Goal: Task Accomplishment & Management: Use online tool/utility

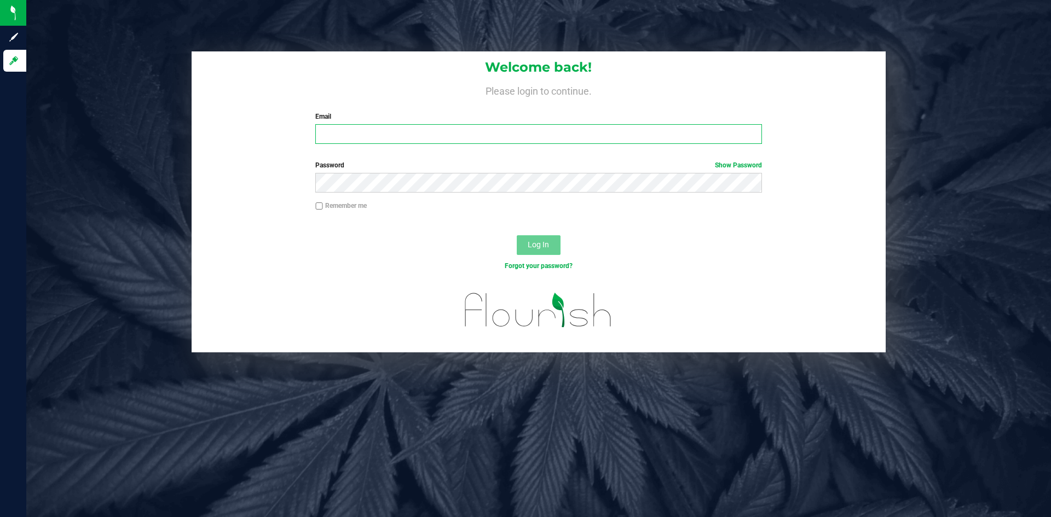
type input "[PERSON_NAME][EMAIL_ADDRESS][DOMAIN_NAME]"
click at [554, 250] on button "Log In" at bounding box center [539, 245] width 44 height 20
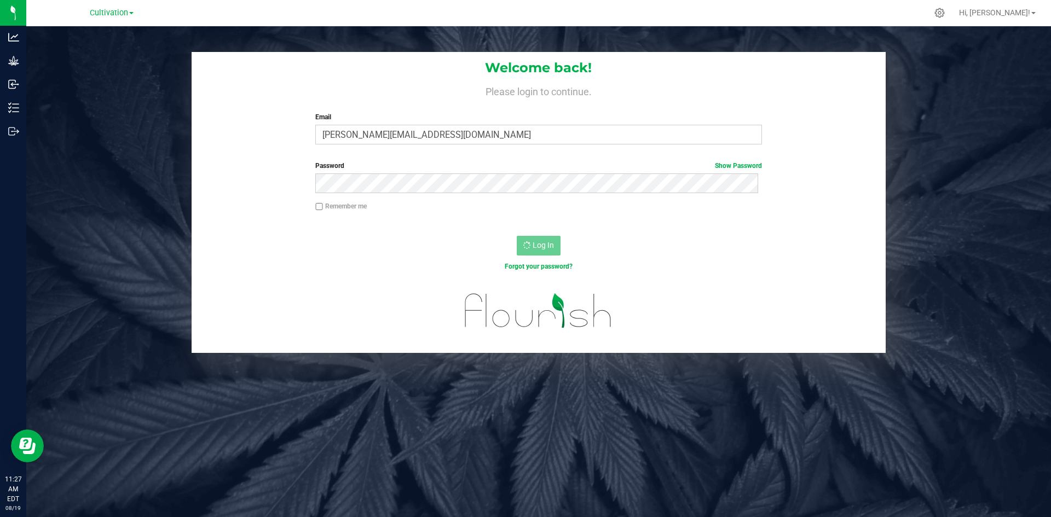
scroll to position [10, 0]
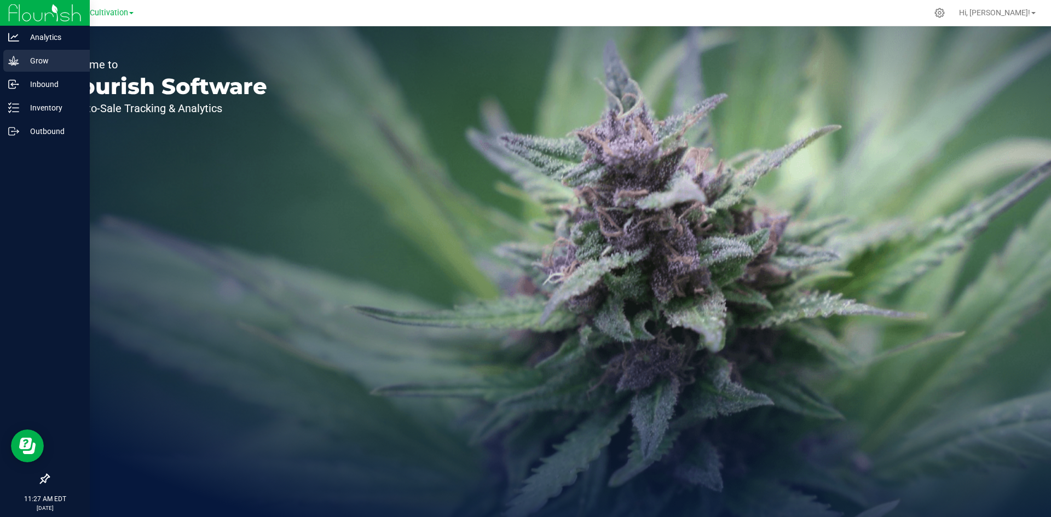
click at [22, 54] on p "Grow" at bounding box center [52, 60] width 66 height 13
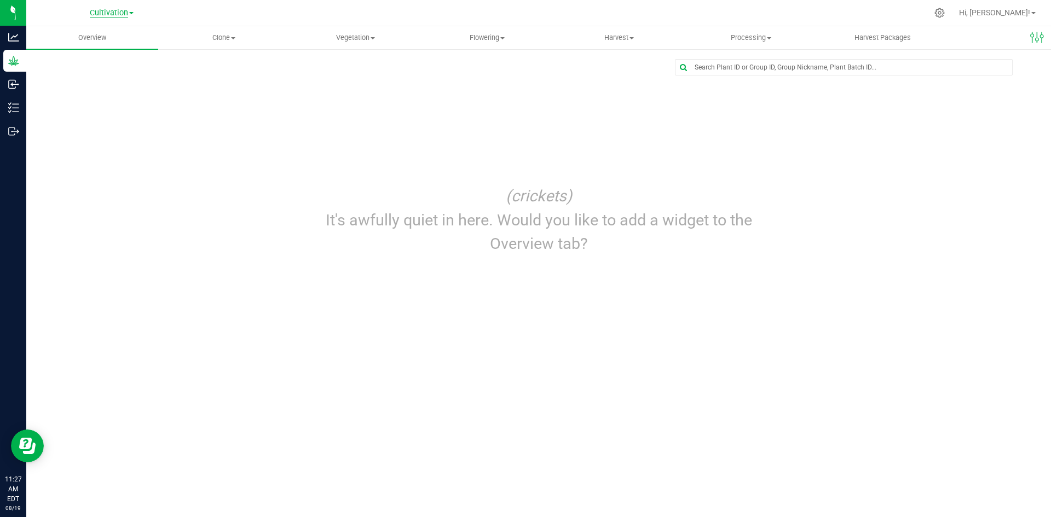
click at [91, 12] on span "Cultivation" at bounding box center [109, 13] width 38 height 10
click at [128, 60] on link "Empire Hemp Co." at bounding box center [112, 53] width 160 height 15
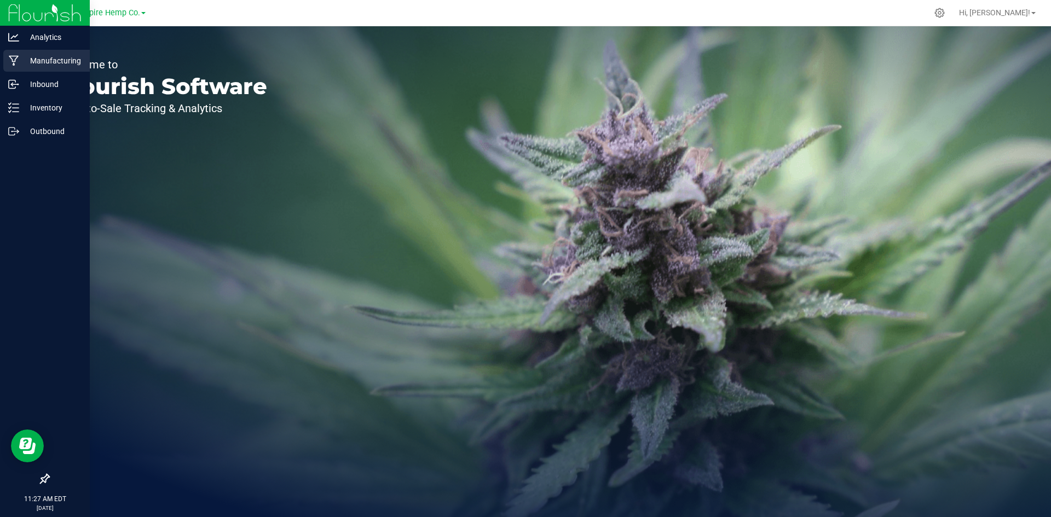
click at [83, 60] on p "Manufacturing" at bounding box center [52, 60] width 66 height 13
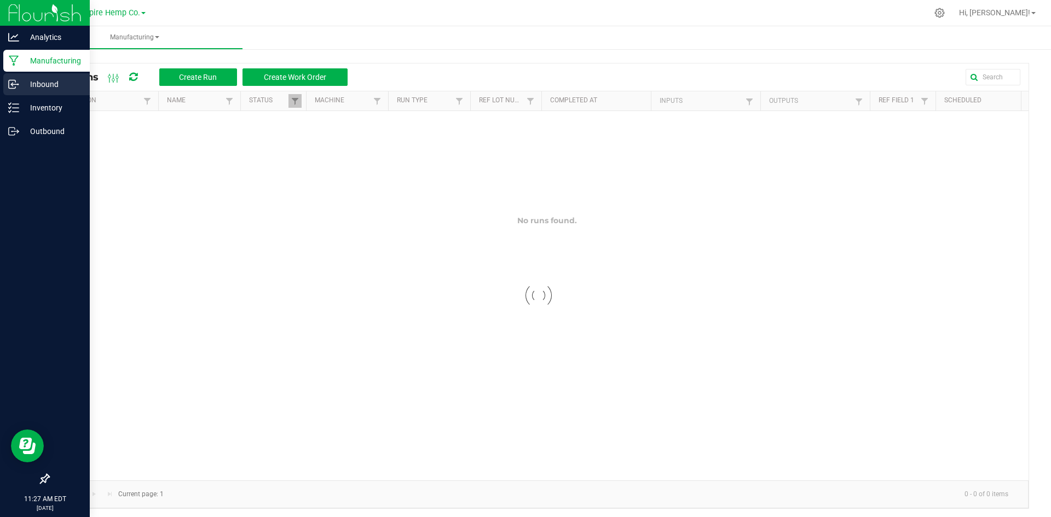
click at [82, 83] on p "Inbound" at bounding box center [52, 84] width 66 height 13
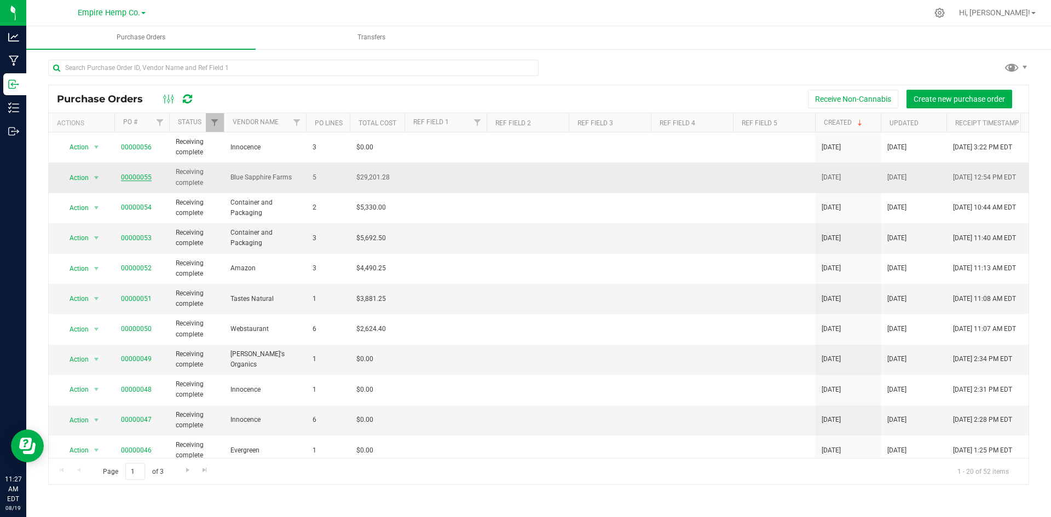
click at [136, 176] on link "00000055" at bounding box center [136, 178] width 31 height 8
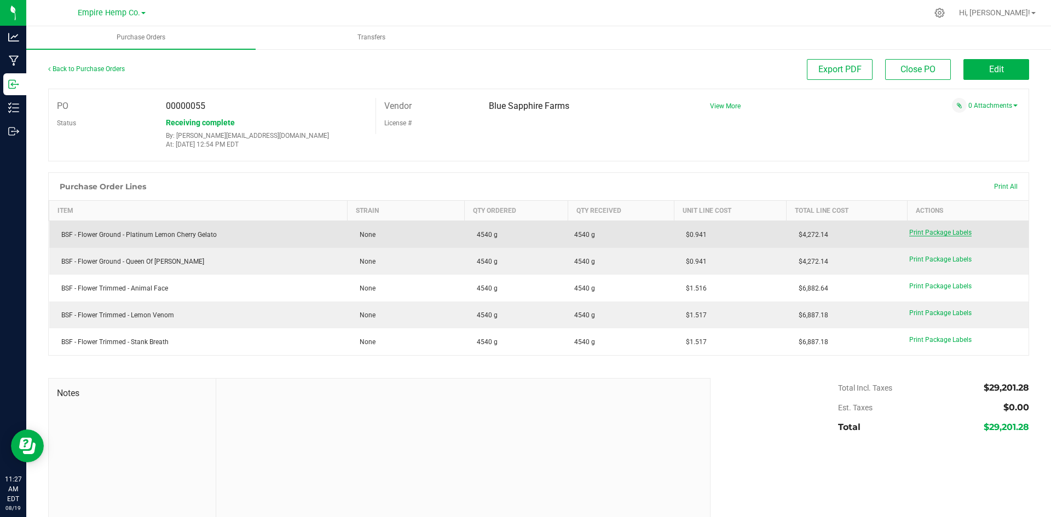
click at [960, 234] on span "Print Package Labels" at bounding box center [940, 233] width 62 height 8
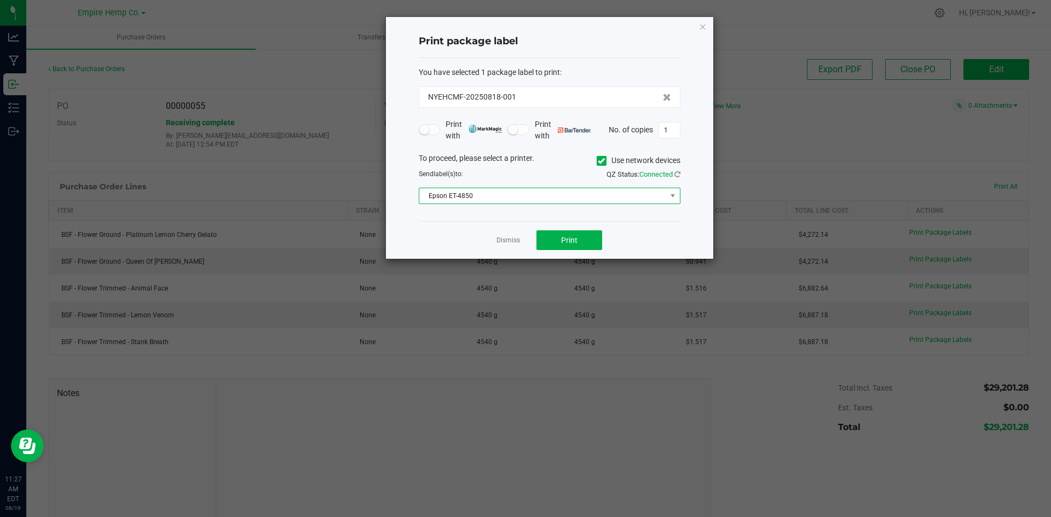
click at [569, 201] on span "Epson ET-4850" at bounding box center [542, 195] width 247 height 15
click at [599, 161] on icon at bounding box center [601, 161] width 7 height 0
click at [0, 0] on input "Use network devices" at bounding box center [0, 0] width 0 height 0
click at [568, 204] on span at bounding box center [542, 195] width 247 height 15
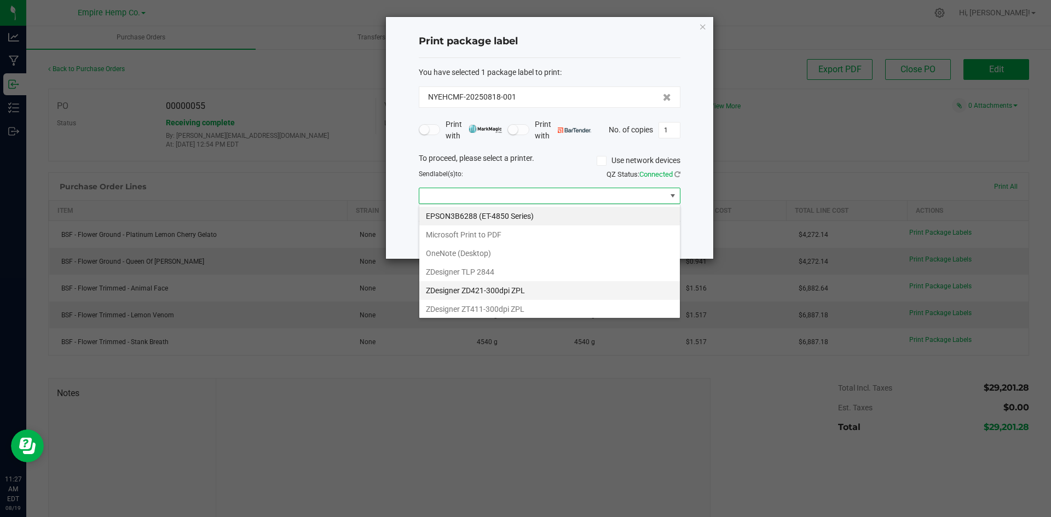
click at [538, 287] on ZPL "ZDesigner ZD421-300dpi ZPL" at bounding box center [549, 290] width 261 height 19
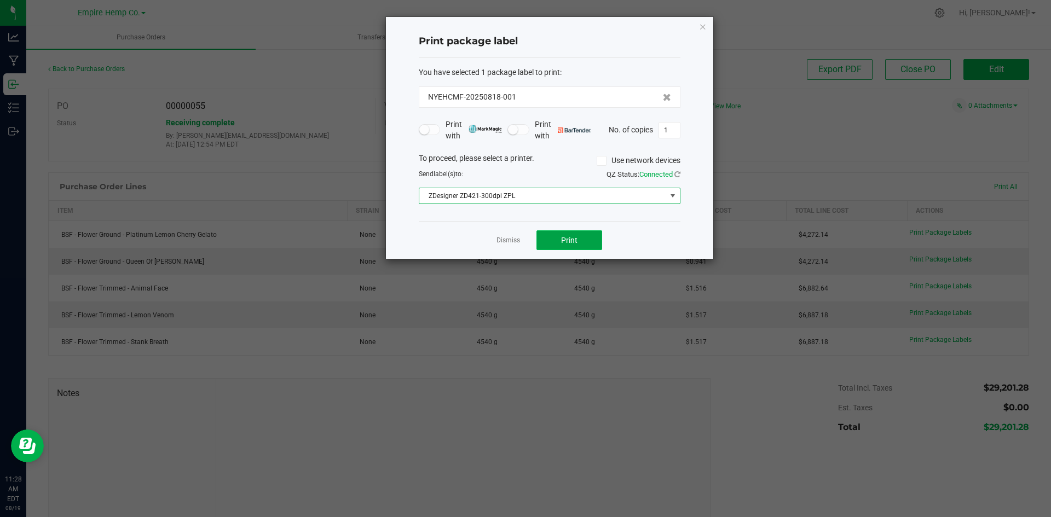
click at [550, 235] on button "Print" at bounding box center [569, 240] width 66 height 20
click at [704, 26] on icon "button" at bounding box center [703, 26] width 8 height 13
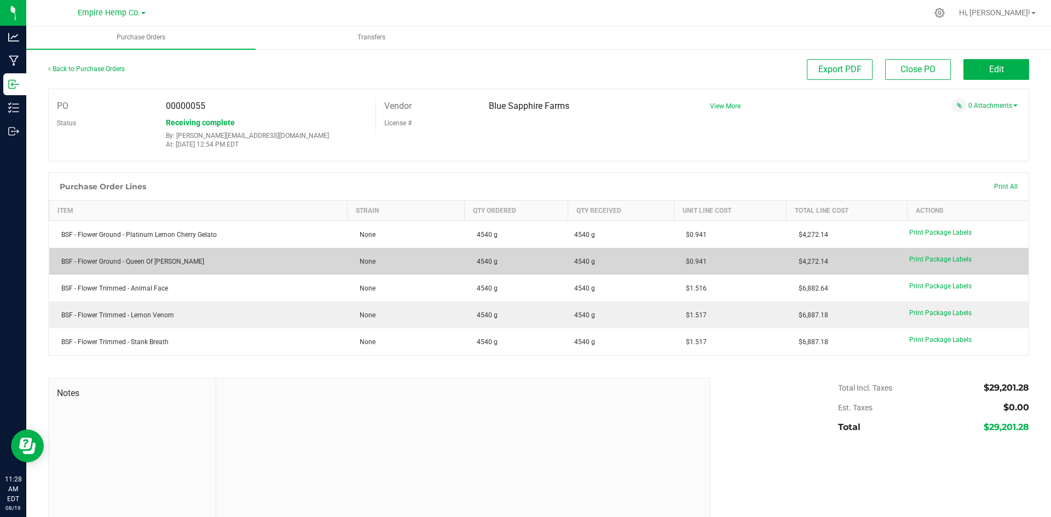
click at [174, 263] on div "BSF - Flower Ground - Queen Of Dimond's" at bounding box center [198, 262] width 285 height 10
drag, startPoint x: 940, startPoint y: 253, endPoint x: 938, endPoint y: 258, distance: 5.9
click at [939, 257] on tbody "BSF - Flower Ground - Platinum Lemon Cherry Gelato None 4540 g 4540 g $0.941 $4…" at bounding box center [539, 288] width 980 height 135
click at [939, 259] on span "Print Package Labels" at bounding box center [940, 260] width 62 height 8
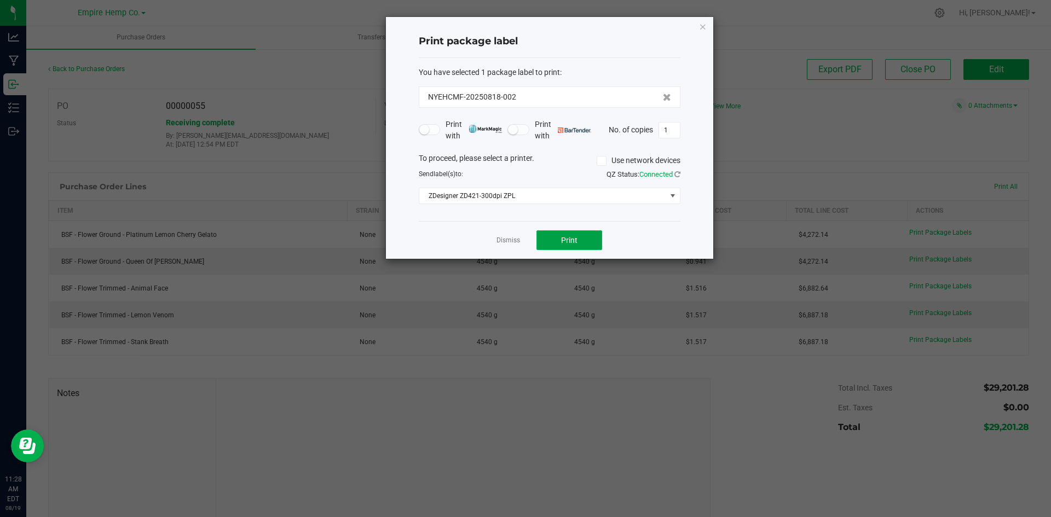
click at [569, 243] on span "Print" at bounding box center [569, 240] width 16 height 9
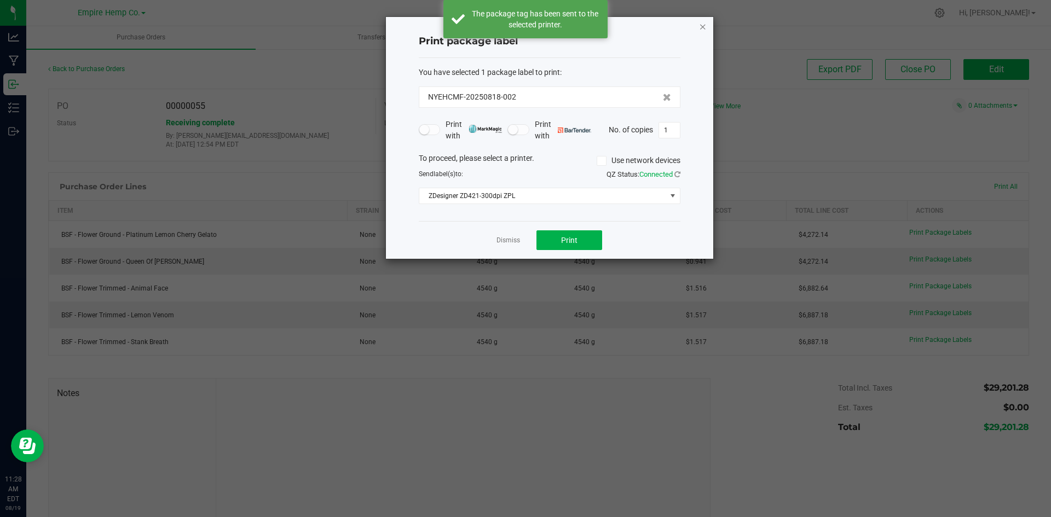
click at [704, 25] on icon "button" at bounding box center [703, 26] width 8 height 13
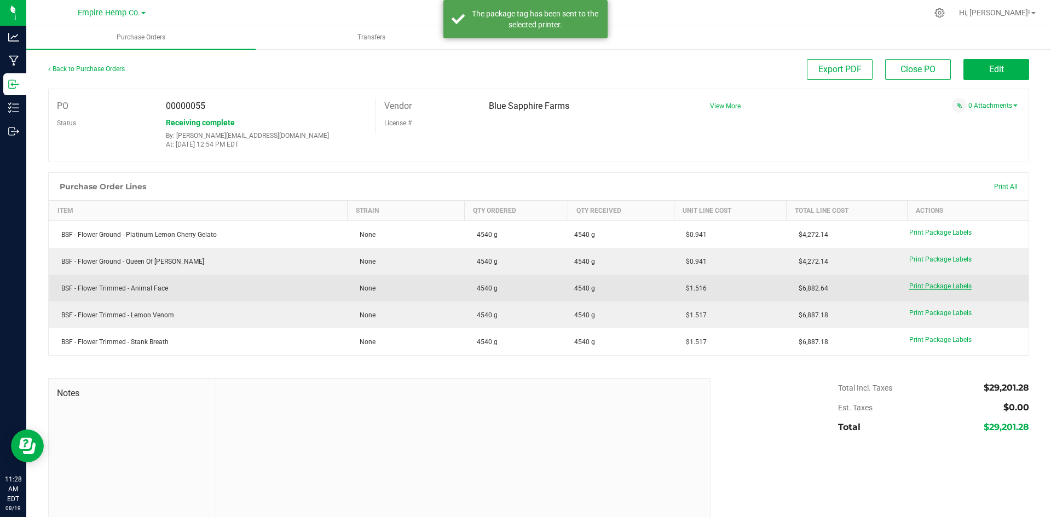
click at [946, 289] on span "Print Package Labels" at bounding box center [940, 286] width 62 height 8
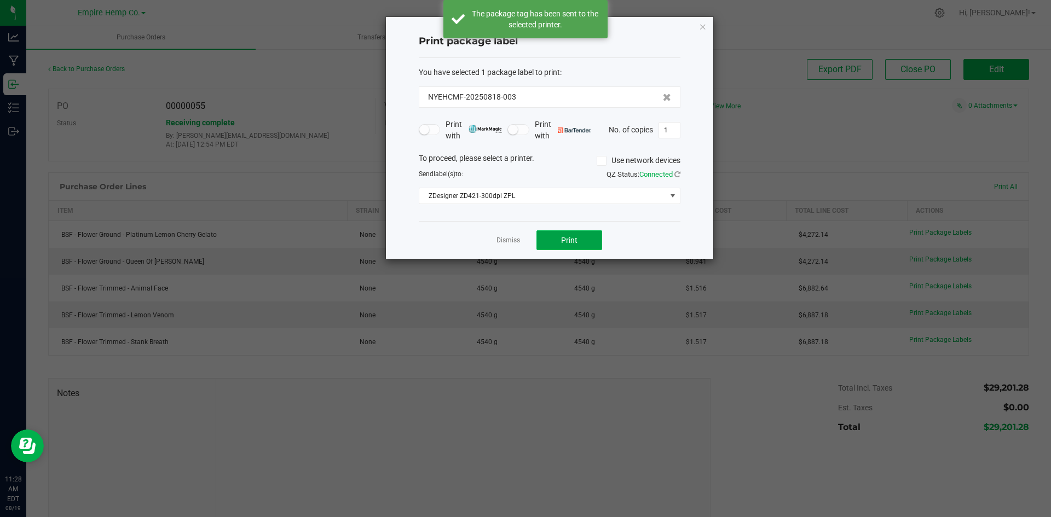
click at [559, 249] on button "Print" at bounding box center [569, 240] width 66 height 20
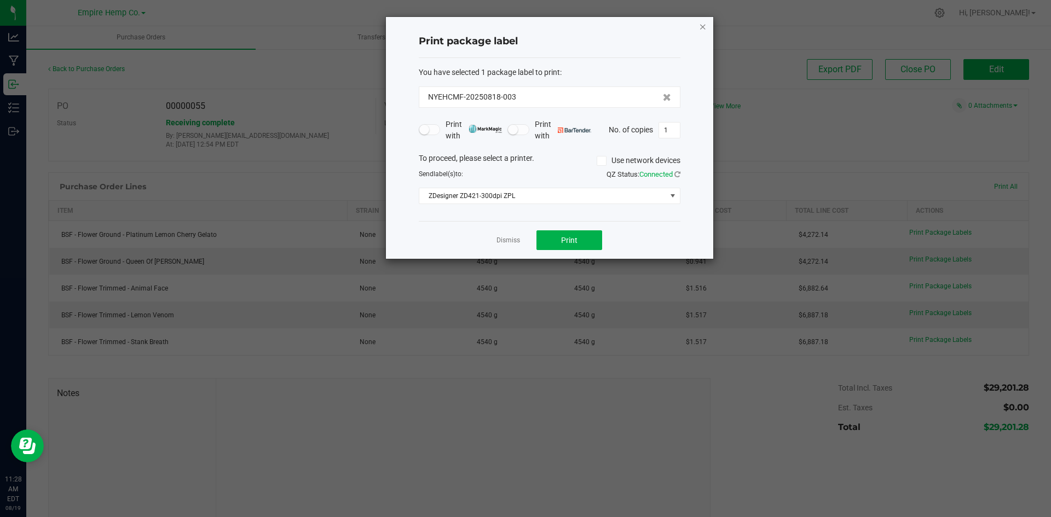
click at [705, 28] on icon "button" at bounding box center [703, 26] width 8 height 13
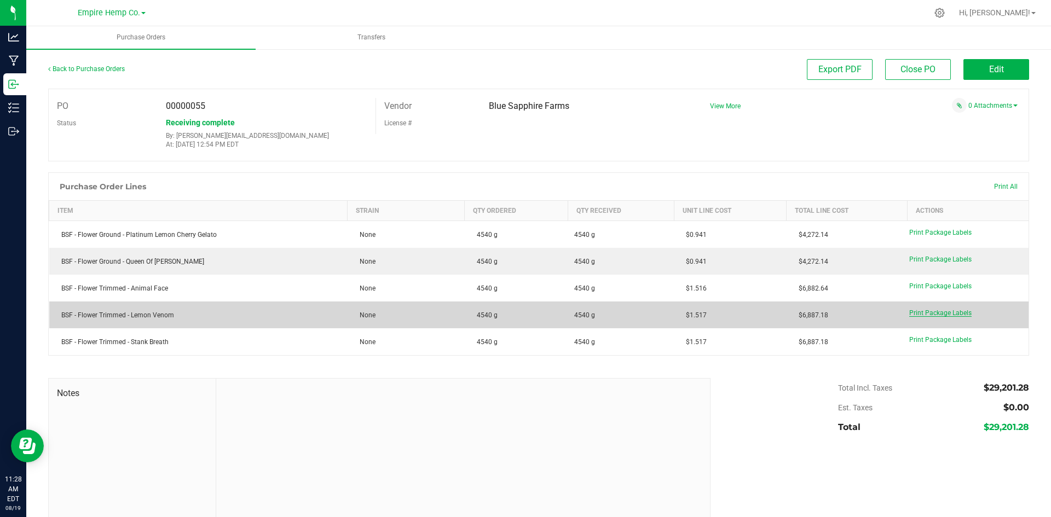
click at [930, 314] on span "Print Package Labels" at bounding box center [940, 313] width 62 height 8
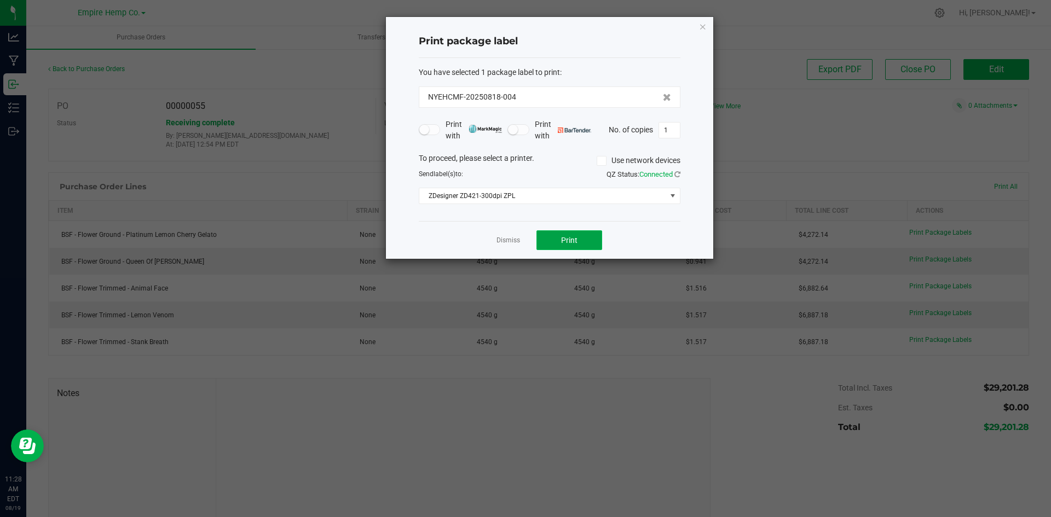
click at [557, 245] on button "Print" at bounding box center [569, 240] width 66 height 20
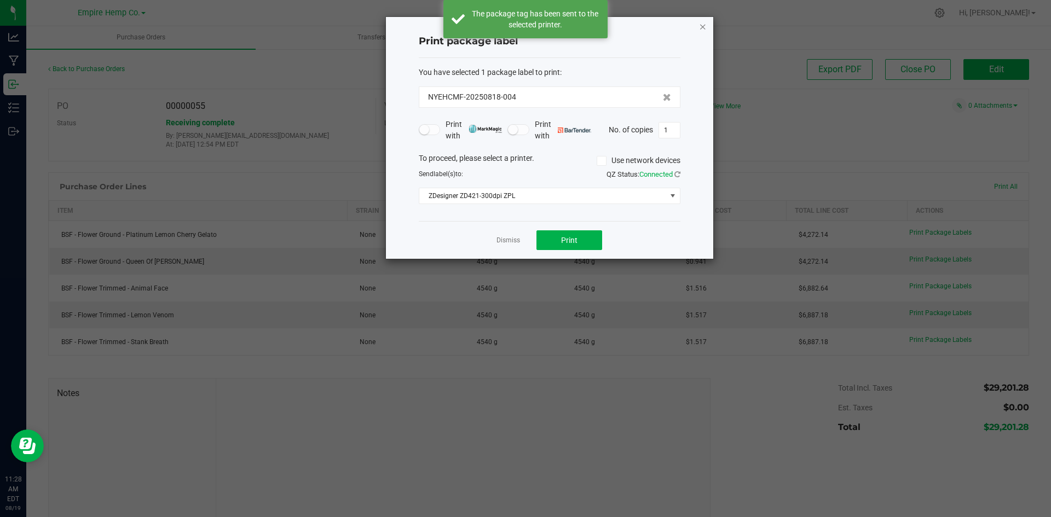
click at [704, 27] on icon "button" at bounding box center [703, 26] width 8 height 13
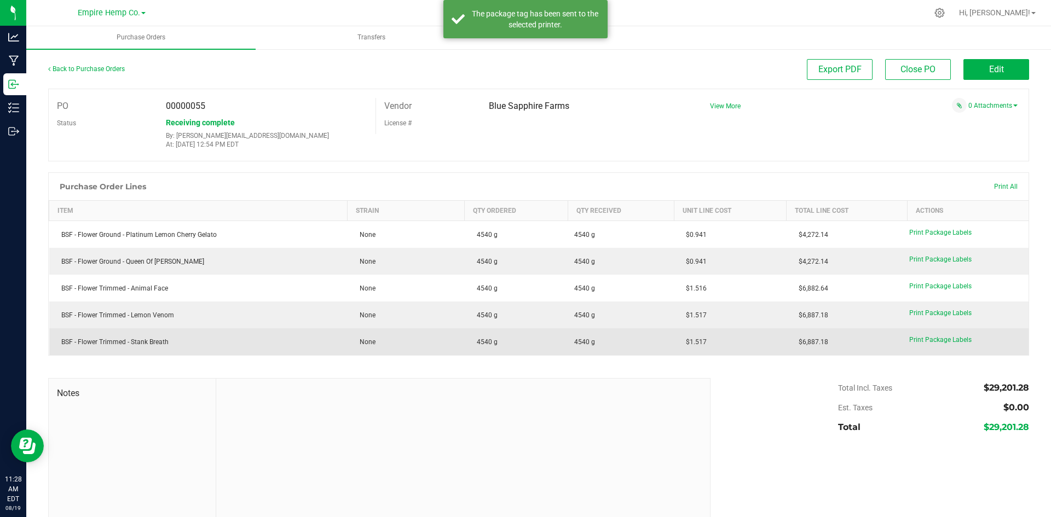
click at [939, 345] on td "Print Package Labels" at bounding box center [967, 341] width 121 height 27
click at [941, 339] on span "Print Package Labels" at bounding box center [940, 340] width 62 height 8
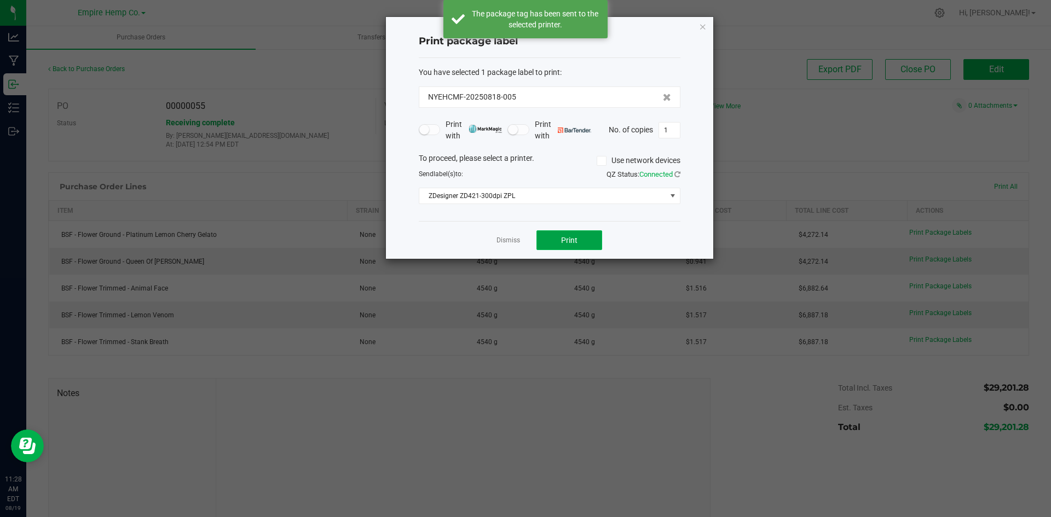
click at [538, 239] on button "Print" at bounding box center [569, 240] width 66 height 20
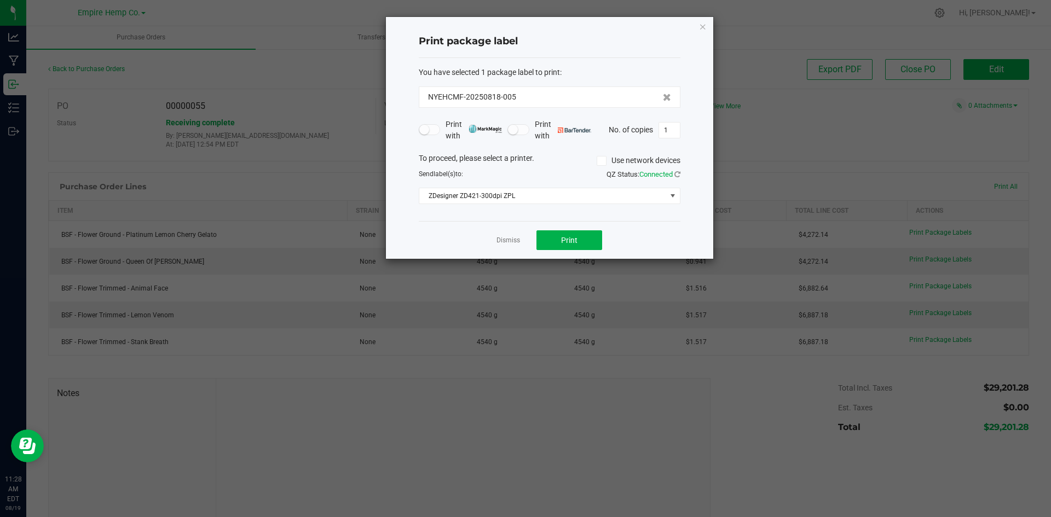
click at [707, 27] on div "Print package label You have selected 1 package label to print : NYEHCMF-202508…" at bounding box center [549, 138] width 327 height 242
click at [702, 27] on icon "button" at bounding box center [703, 26] width 8 height 13
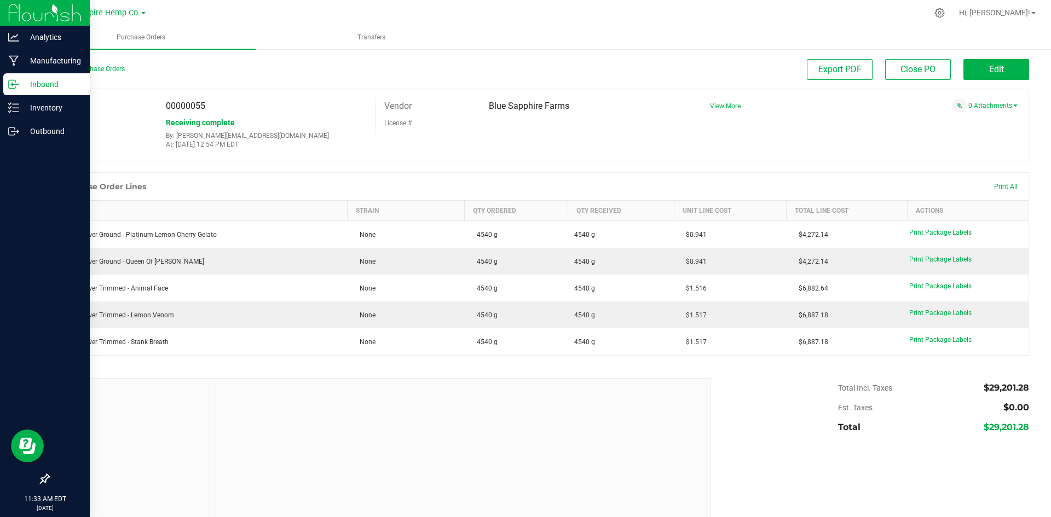
click at [22, 78] on p "Inbound" at bounding box center [52, 84] width 66 height 13
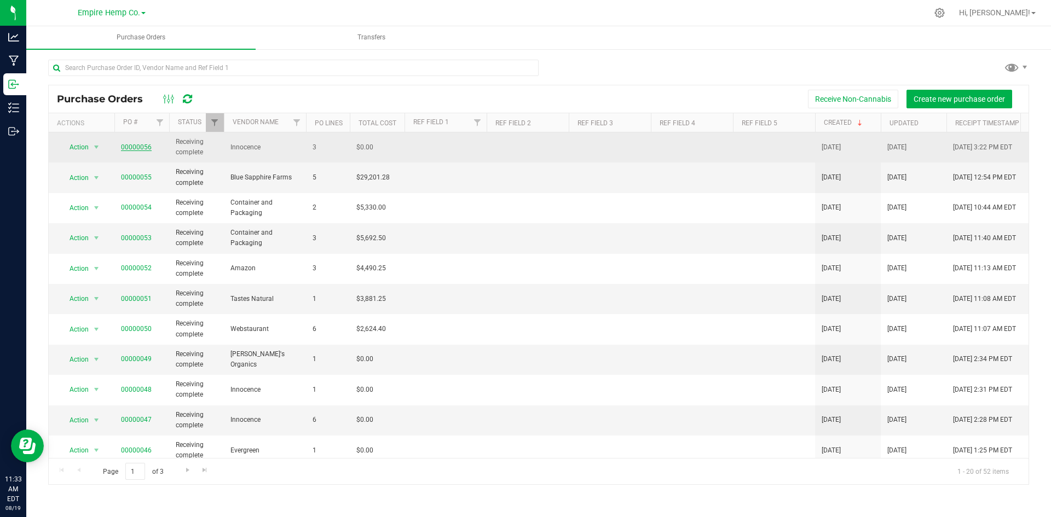
click at [133, 144] on link "00000056" at bounding box center [136, 147] width 31 height 8
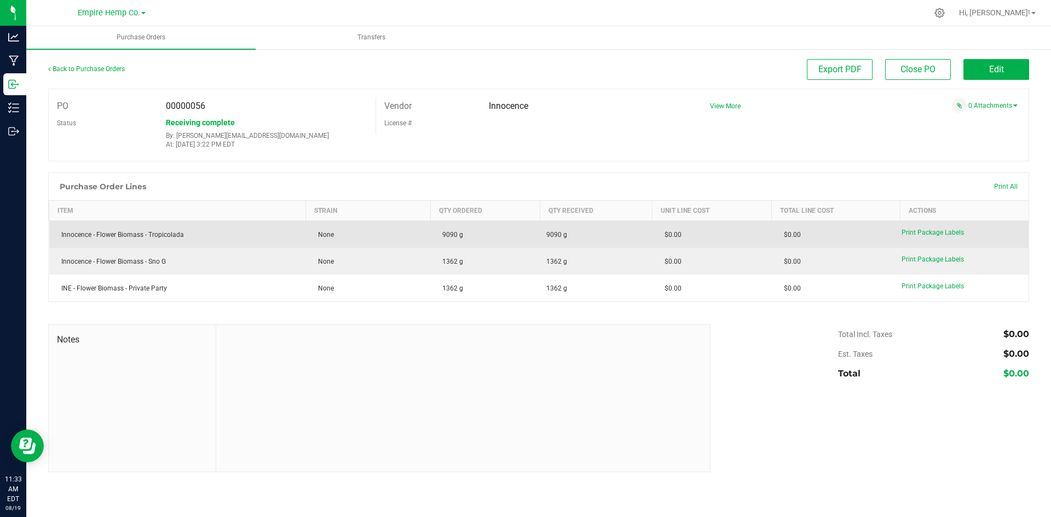
click at [924, 237] on div "Print Package Labels" at bounding box center [961, 233] width 120 height 10
click at [927, 230] on span "Print Package Labels" at bounding box center [932, 233] width 62 height 8
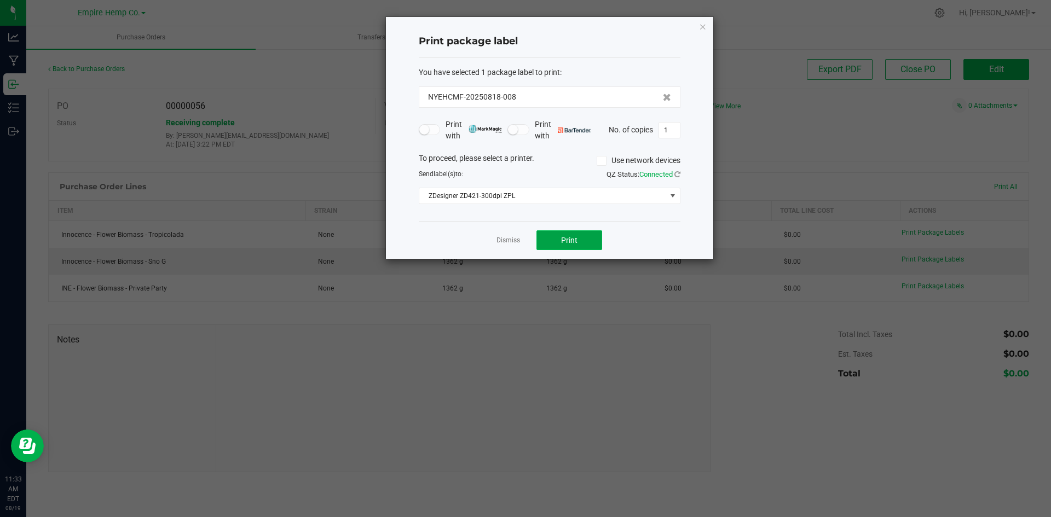
click at [583, 235] on button "Print" at bounding box center [569, 240] width 66 height 20
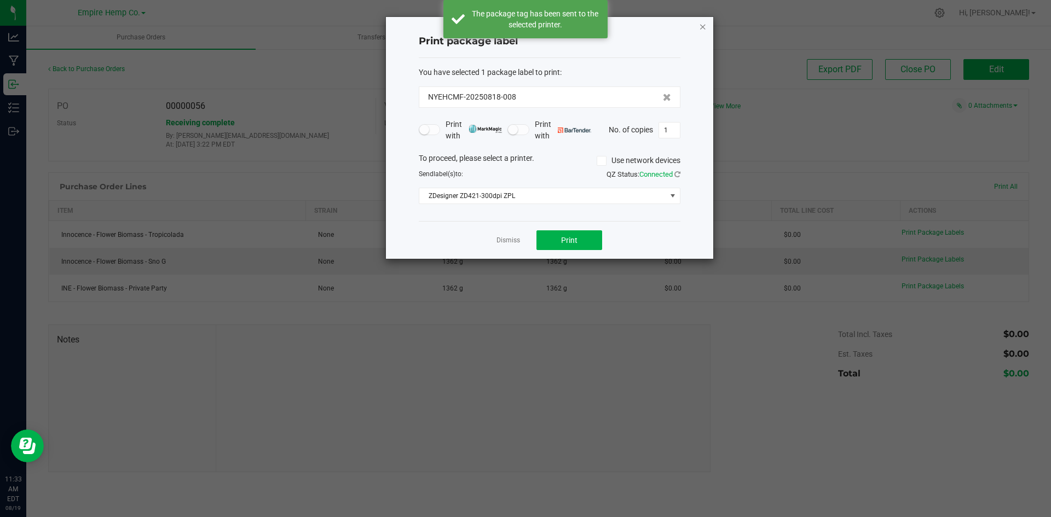
click at [703, 26] on icon "button" at bounding box center [703, 26] width 8 height 13
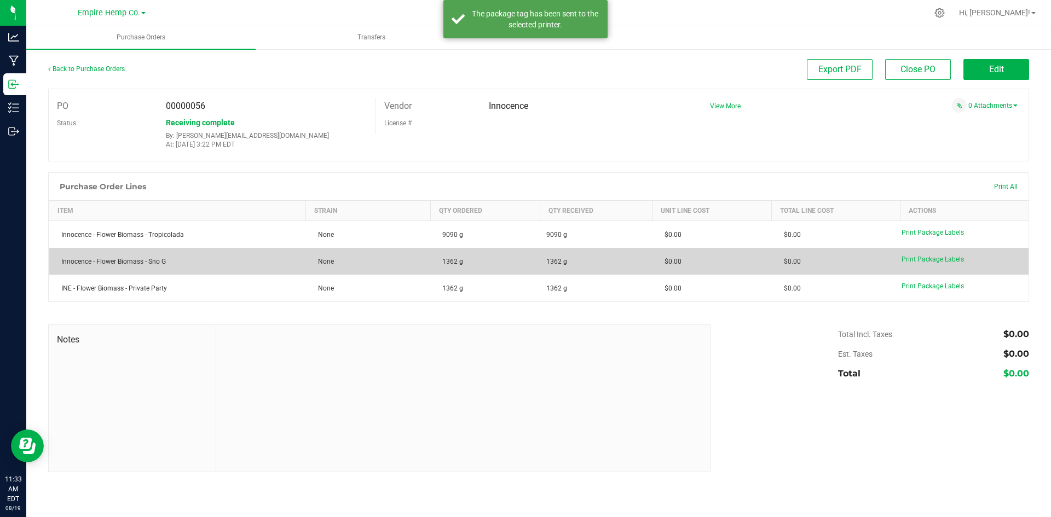
click at [923, 266] on td "Print Package Labels" at bounding box center [964, 261] width 129 height 27
click at [923, 255] on td "Print Package Labels" at bounding box center [964, 261] width 129 height 27
click at [924, 258] on span "Print Package Labels" at bounding box center [932, 260] width 62 height 8
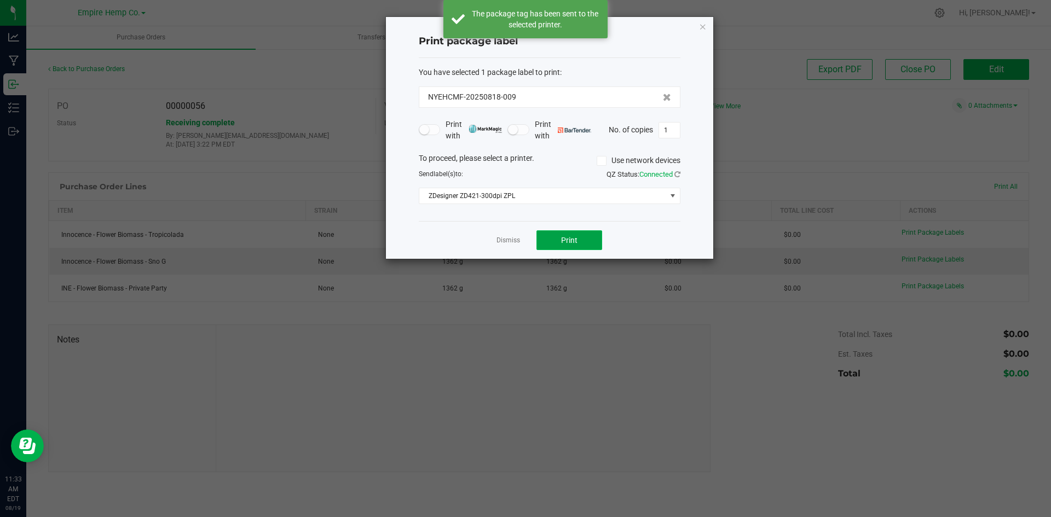
click at [572, 235] on button "Print" at bounding box center [569, 240] width 66 height 20
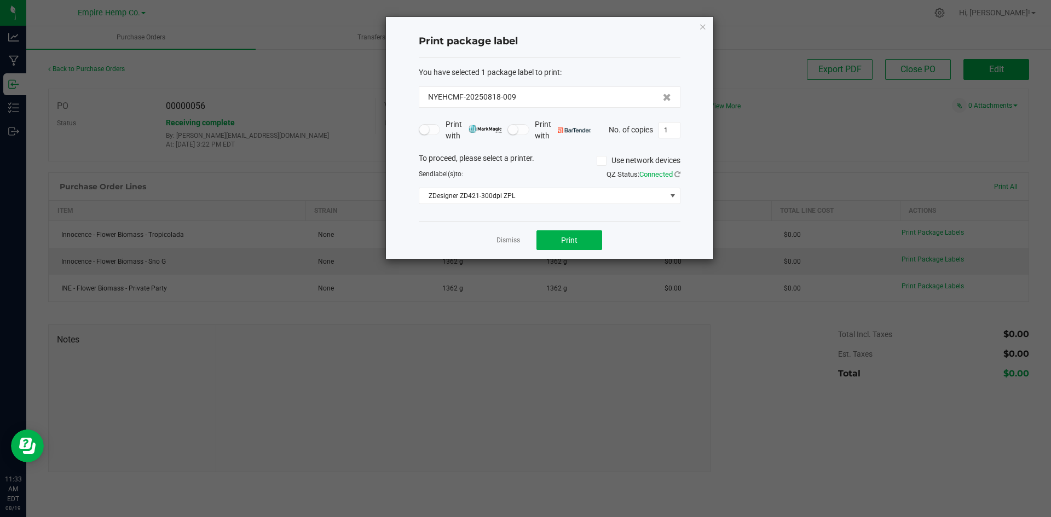
click at [709, 25] on div "Print package label You have selected 1 package label to print : NYEHCMF-202508…" at bounding box center [549, 138] width 327 height 242
click at [706, 27] on icon "button" at bounding box center [703, 26] width 8 height 13
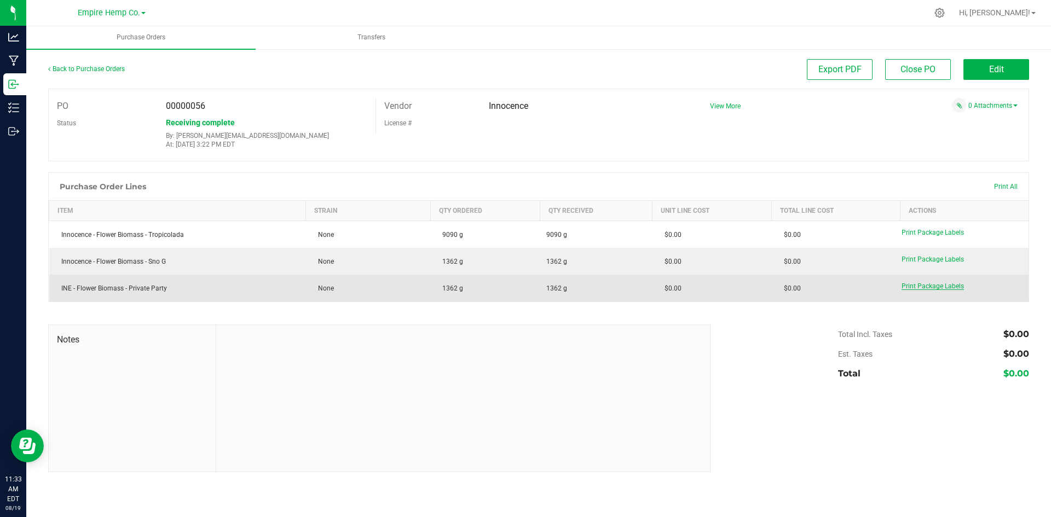
click at [918, 285] on span "Print Package Labels" at bounding box center [932, 286] width 62 height 8
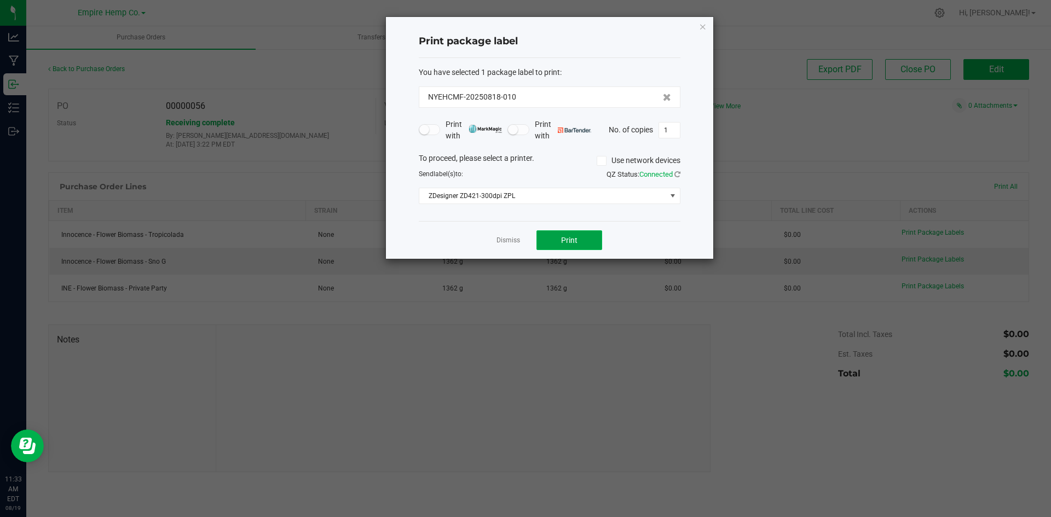
click at [571, 236] on span "Print" at bounding box center [569, 240] width 16 height 9
